Goal: Transaction & Acquisition: Download file/media

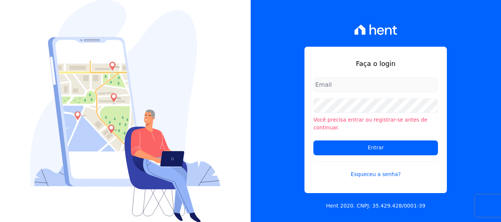
type input "[PERSON_NAME][EMAIL_ADDRESS][DOMAIN_NAME]"
click at [321, 136] on form "[PERSON_NAME][EMAIL_ADDRESS][DOMAIN_NAME] Você precisa entrar ou registrar-se a…" at bounding box center [376, 133] width 125 height 110
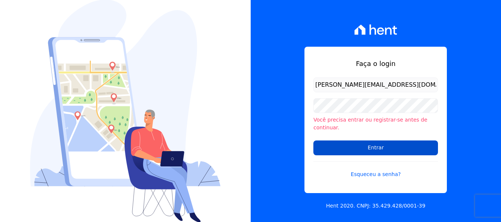
click at [325, 144] on input "Entrar" at bounding box center [376, 148] width 125 height 15
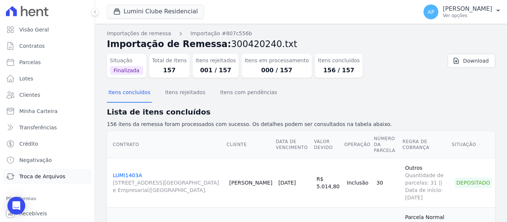
click at [38, 177] on span "Troca de Arquivos" at bounding box center [42, 176] width 46 height 7
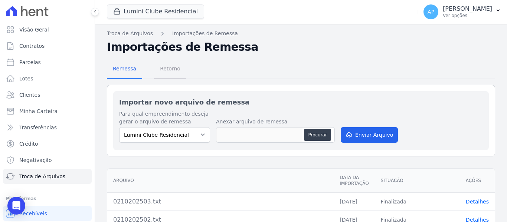
click at [166, 71] on span "Retorno" at bounding box center [169, 68] width 29 height 15
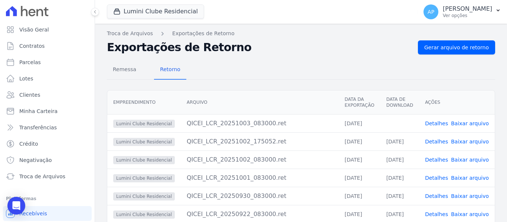
click at [478, 121] on link "Baixar arquivo" at bounding box center [470, 124] width 38 height 6
click at [189, 12] on button "Lumini Clube Residencial" at bounding box center [155, 11] width 97 height 14
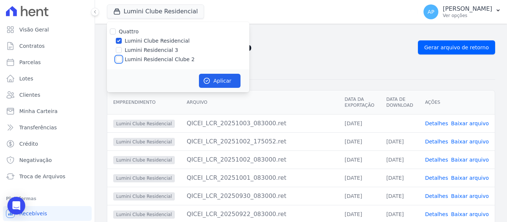
click at [119, 58] on input "Lumini Residencial Clube 2" at bounding box center [119, 59] width 6 height 6
checkbox input "true"
click at [121, 40] on input "Lumini Clube Residencial" at bounding box center [119, 41] width 6 height 6
checkbox input "false"
click at [221, 81] on button "Aplicar" at bounding box center [220, 81] width 42 height 14
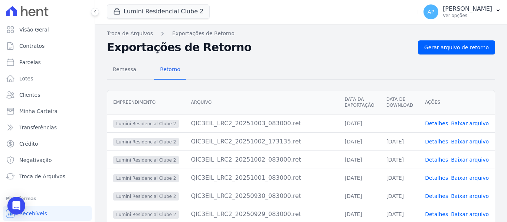
click at [469, 124] on link "Baixar arquivo" at bounding box center [470, 124] width 38 height 6
